Goal: Find contact information: Find contact information

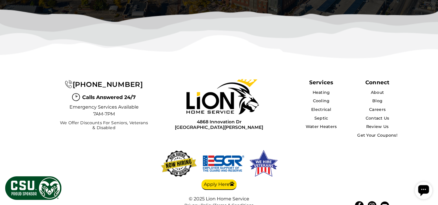
scroll to position [1852, 0]
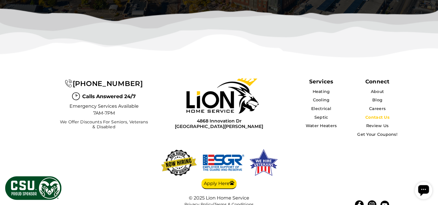
click at [385, 115] on link "Contact Us" at bounding box center [377, 117] width 24 height 5
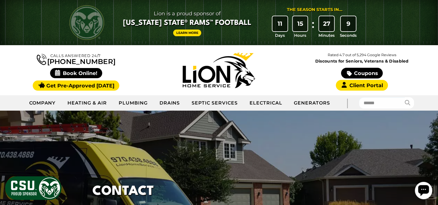
click at [424, 191] on icon "Open chat widget" at bounding box center [423, 190] width 11 height 11
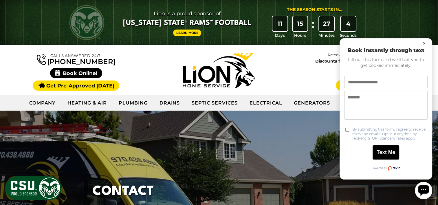
click at [421, 40] on button "×" at bounding box center [423, 43] width 7 height 7
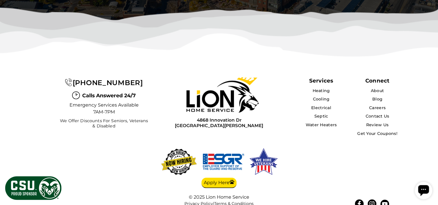
scroll to position [1433, 0]
